Goal: Task Accomplishment & Management: Complete application form

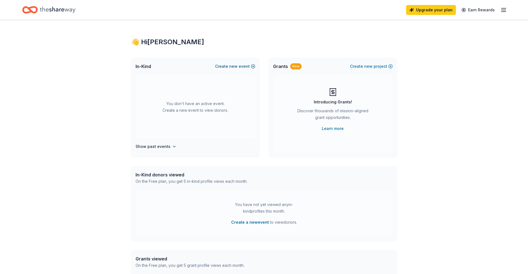
click at [234, 68] on span "new" at bounding box center [233, 66] width 8 height 7
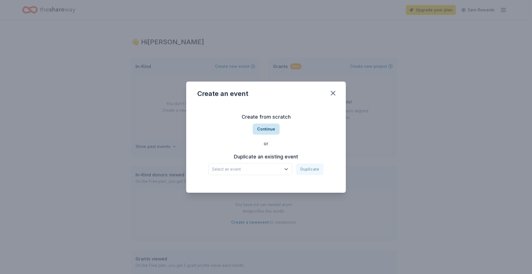
click at [272, 128] on button "Continue" at bounding box center [266, 129] width 27 height 11
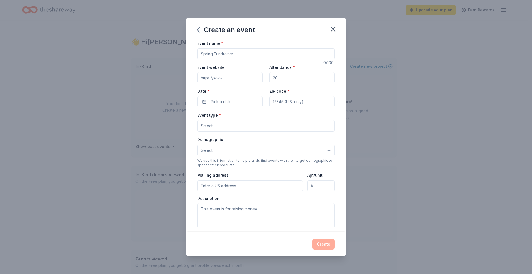
click at [198, 27] on icon "button" at bounding box center [198, 29] width 9 height 9
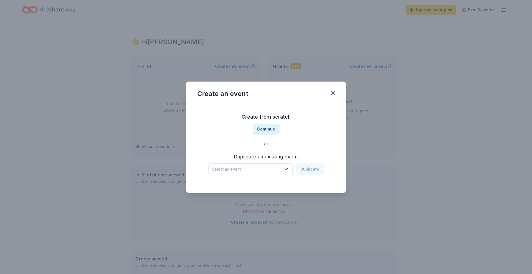
click at [271, 174] on button "Select an event" at bounding box center [250, 170] width 84 height 12
click at [256, 192] on div "Mar 14, 2025 · NJ" at bounding box center [251, 191] width 74 height 7
click at [306, 170] on button "Duplicate" at bounding box center [310, 170] width 28 height 12
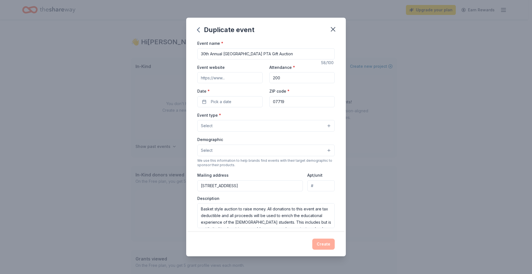
click at [204, 53] on input "30th Annual West Belmar Elementary School PTA Gift Auction" at bounding box center [265, 53] width 137 height 11
click at [210, 53] on input "30th Annual West Belmar Elementary School PTA Gift Auction" at bounding box center [265, 53] width 137 height 11
type input "31st Annual [GEOGRAPHIC_DATA] PTA Gift Auction"
click at [228, 76] on input "Event website" at bounding box center [229, 77] width 65 height 11
click at [232, 77] on input "Event website" at bounding box center [229, 77] width 65 height 11
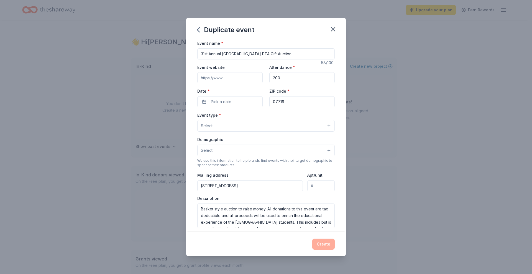
paste input "[URL][DOMAIN_NAME]"
type input "[URL][DOMAIN_NAME]"
click at [303, 81] on input "200" at bounding box center [301, 77] width 65 height 11
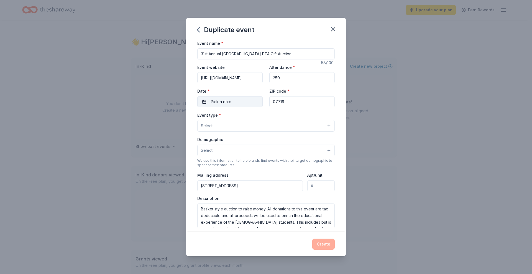
type input "250"
click at [237, 101] on button "Pick a date" at bounding box center [229, 101] width 65 height 11
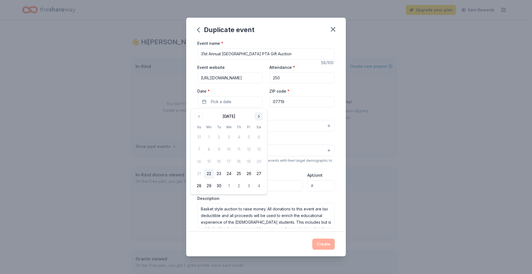
click at [258, 117] on button "Go to next month" at bounding box center [259, 117] width 8 height 8
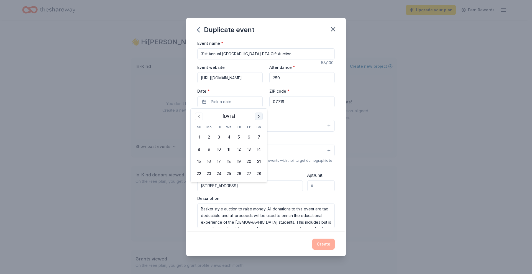
click at [258, 117] on button "Go to next month" at bounding box center [259, 117] width 8 height 8
click at [246, 162] on button "20" at bounding box center [249, 162] width 10 height 10
click at [316, 114] on div "Event type * Select" at bounding box center [265, 122] width 137 height 20
click at [260, 126] on button "Select" at bounding box center [265, 126] width 137 height 12
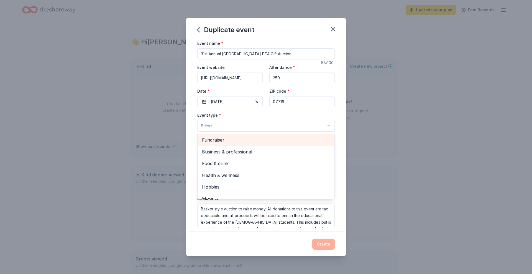
click at [237, 139] on span "Fundraiser" at bounding box center [266, 140] width 128 height 7
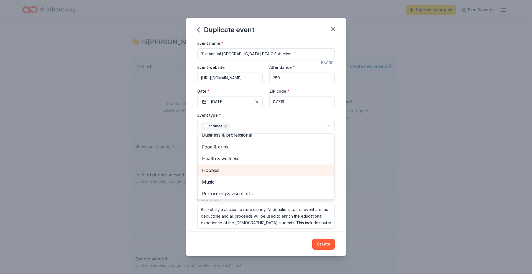
scroll to position [7, 0]
click at [336, 114] on div "Event name * 31st Annual West Belmar Elementary School PTA Gift Auction 58 /100…" at bounding box center [266, 136] width 160 height 192
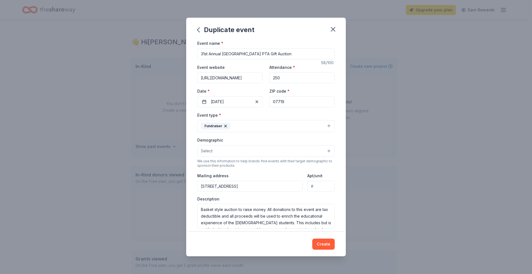
click at [257, 155] on button "Select" at bounding box center [265, 151] width 137 height 12
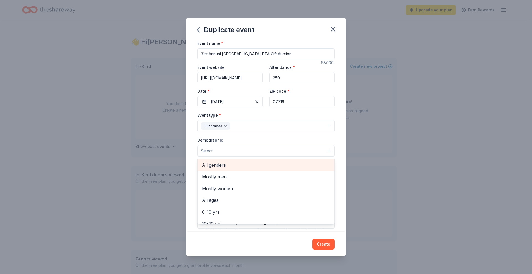
click at [246, 165] on span "All genders" at bounding box center [266, 165] width 128 height 7
click at [336, 160] on div "Event name * 31st Annual West Belmar Elementary School PTA Gift Auction 58 /100…" at bounding box center [266, 136] width 160 height 192
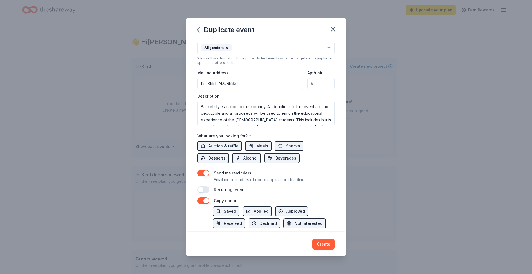
scroll to position [111, 0]
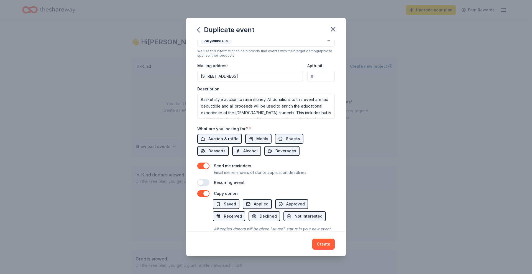
click at [225, 141] on span "Auction & raffle" at bounding box center [223, 139] width 30 height 7
click at [261, 137] on span "Meals" at bounding box center [262, 139] width 12 height 7
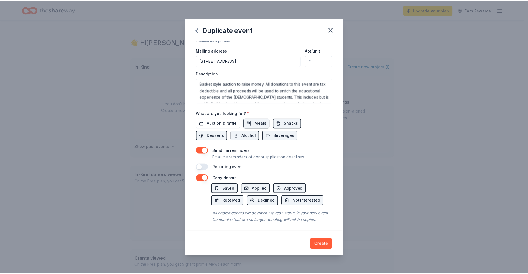
scroll to position [134, 0]
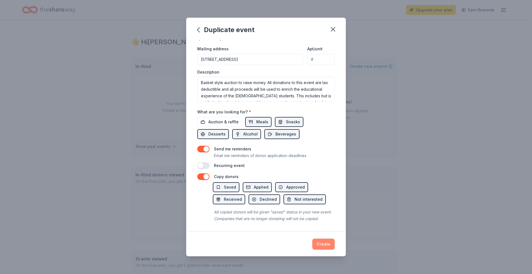
click at [322, 241] on button "Create" at bounding box center [323, 244] width 22 height 11
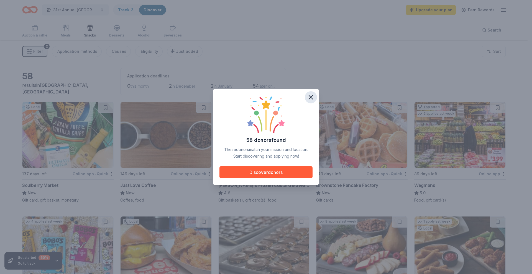
click at [314, 100] on icon "button" at bounding box center [311, 98] width 8 height 8
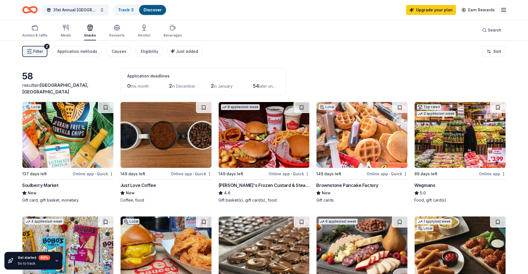
click at [436, 139] on img at bounding box center [459, 135] width 91 height 66
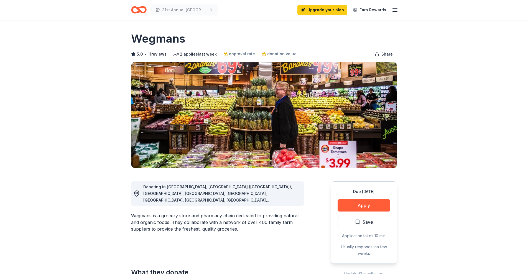
click at [368, 200] on button "Apply" at bounding box center [363, 206] width 53 height 12
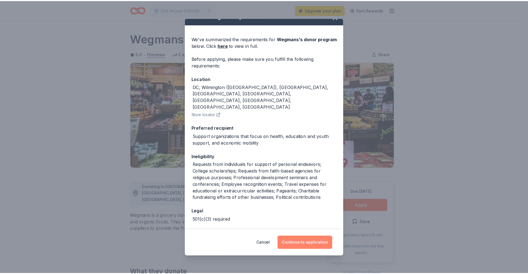
scroll to position [12, 0]
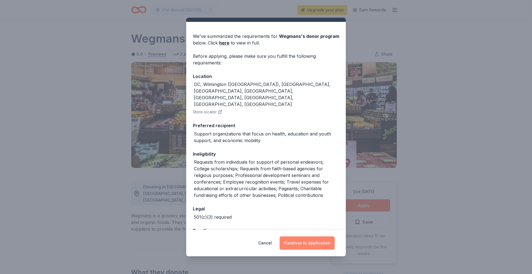
click at [315, 245] on button "Continue to application" at bounding box center [306, 243] width 55 height 13
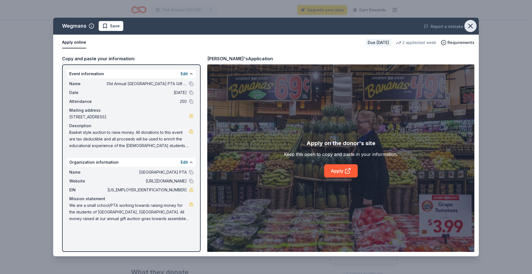
click at [470, 28] on icon "button" at bounding box center [470, 26] width 8 height 8
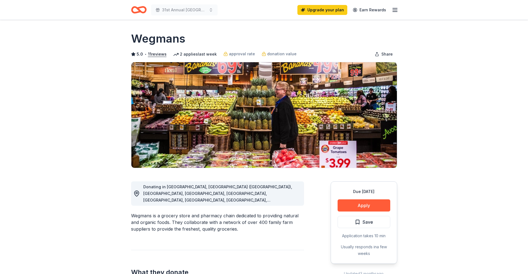
click at [393, 11] on icon "button" at bounding box center [394, 10] width 7 height 7
click at [392, 8] on line "button" at bounding box center [394, 8] width 4 height 0
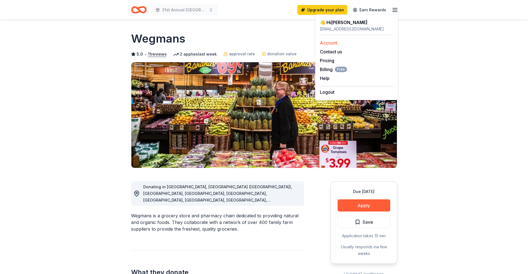
click at [329, 41] on link "Account" at bounding box center [328, 43] width 17 height 6
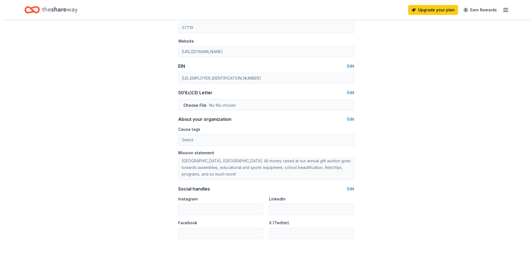
scroll to position [224, 0]
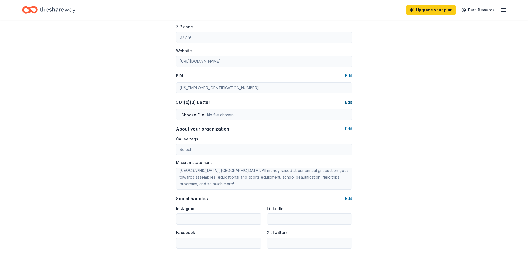
click at [350, 103] on button "Edit" at bounding box center [348, 102] width 7 height 7
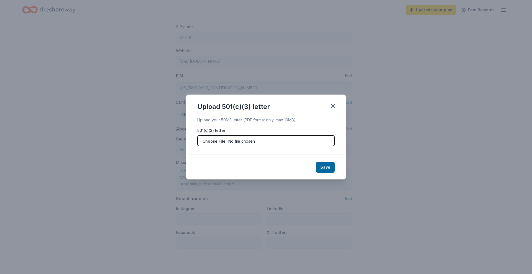
click at [261, 138] on input "file" at bounding box center [265, 140] width 137 height 11
type input "C:\fakepath\501C3 [GEOGRAPHIC_DATA] PTA (2) - Copy.pdf"
click at [325, 171] on button "Save" at bounding box center [325, 167] width 19 height 11
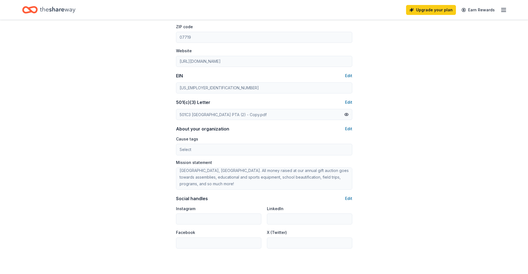
click at [353, 132] on div "Account About me Profile Edit First name [PERSON_NAME] Last name [PERSON_NAME] …" at bounding box center [264, 43] width 194 height 494
click at [348, 130] on button "Edit" at bounding box center [348, 129] width 7 height 7
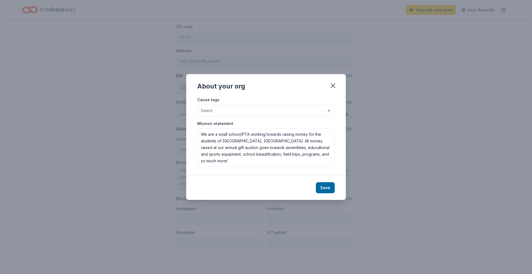
click at [260, 113] on button "Select" at bounding box center [265, 111] width 137 height 12
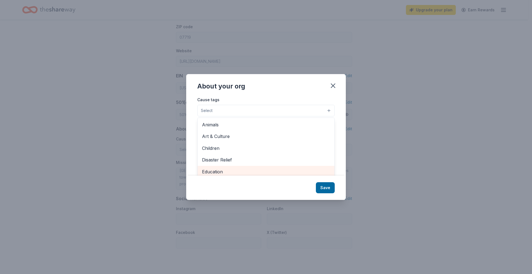
click at [228, 170] on span "Education" at bounding box center [266, 171] width 128 height 7
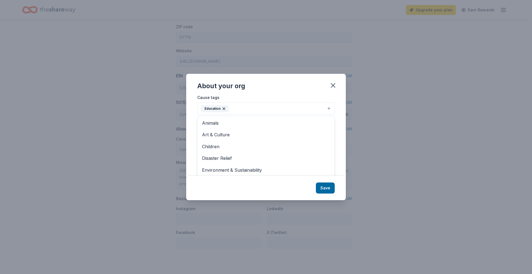
click at [331, 186] on div "About your org Cause tags Education Animals Art & Culture Children Disaster Rel…" at bounding box center [266, 137] width 160 height 126
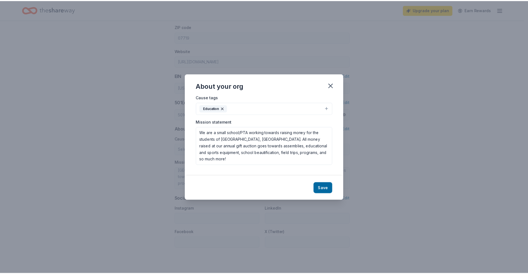
scroll to position [0, 0]
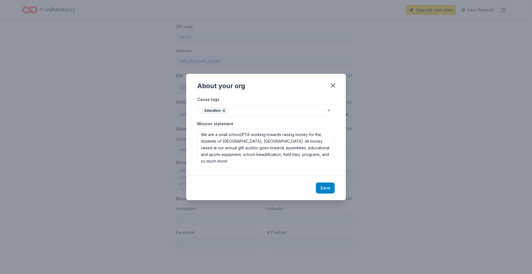
click at [328, 191] on button "Save" at bounding box center [325, 188] width 19 height 11
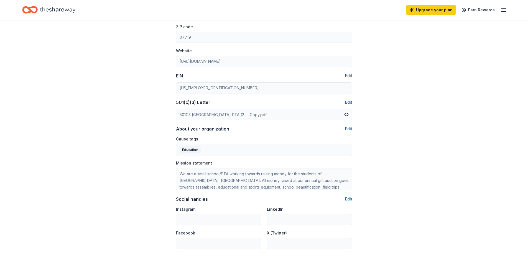
click at [206, 55] on div "Website [URL][DOMAIN_NAME]" at bounding box center [264, 57] width 176 height 20
click at [347, 202] on button "Edit" at bounding box center [348, 199] width 7 height 7
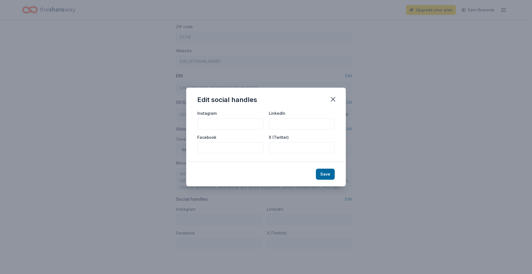
click at [223, 122] on input "Instagram" at bounding box center [230, 124] width 66 height 11
type input "@westbelmarpta"
click at [218, 146] on input "Facebook" at bounding box center [230, 147] width 66 height 11
paste input "[URL][DOMAIN_NAME]"
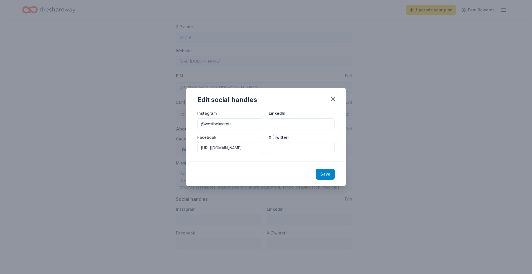
type input "[URL][DOMAIN_NAME]"
click at [319, 178] on button "Save" at bounding box center [325, 174] width 19 height 11
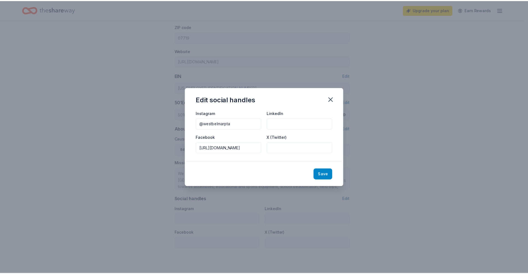
scroll to position [0, 0]
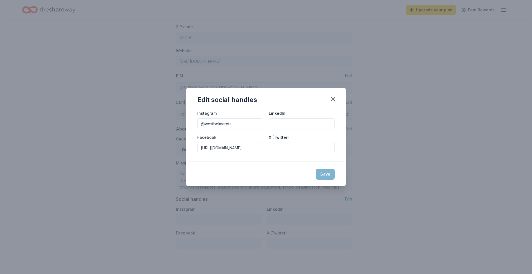
type input "@westbelmarpta"
type input "[URL][DOMAIN_NAME]"
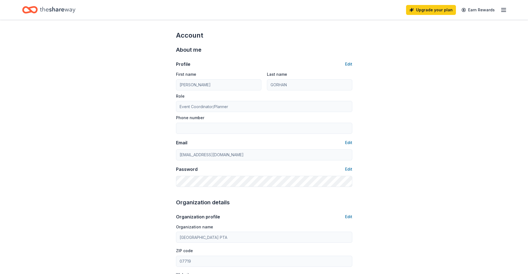
click at [38, 9] on div "Home" at bounding box center [48, 9] width 53 height 13
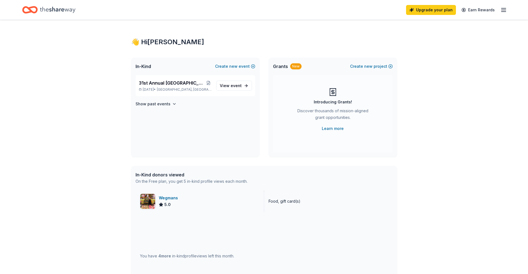
click at [164, 199] on div "Wegmans" at bounding box center [169, 198] width 21 height 7
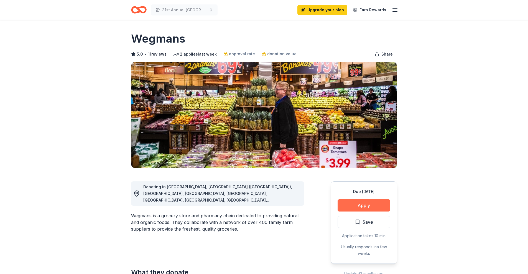
click at [358, 207] on button "Apply" at bounding box center [363, 206] width 53 height 12
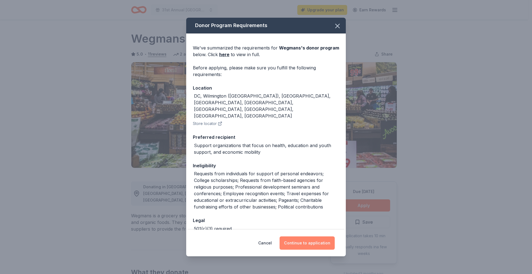
click at [308, 247] on button "Continue to application" at bounding box center [306, 243] width 55 height 13
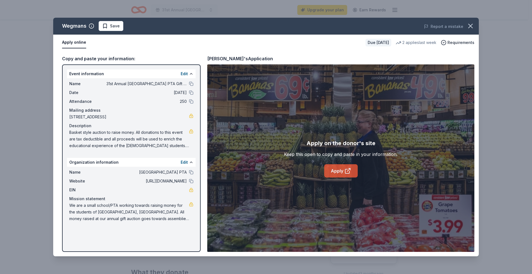
click at [340, 173] on link "Apply" at bounding box center [341, 171] width 34 height 13
